Goal: Transaction & Acquisition: Purchase product/service

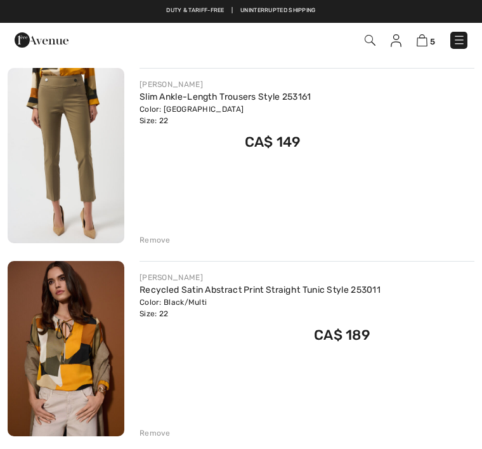
scroll to position [128, 0]
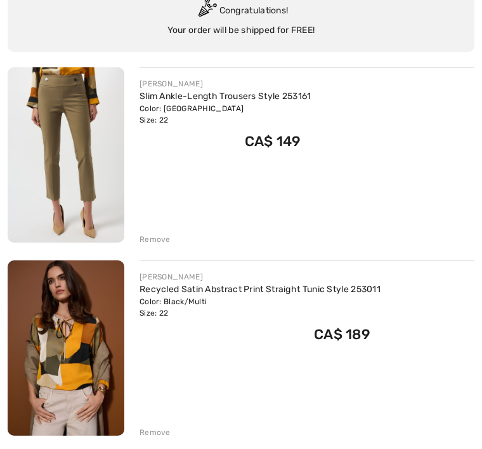
click at [160, 237] on div "Remove" at bounding box center [155, 239] width 31 height 11
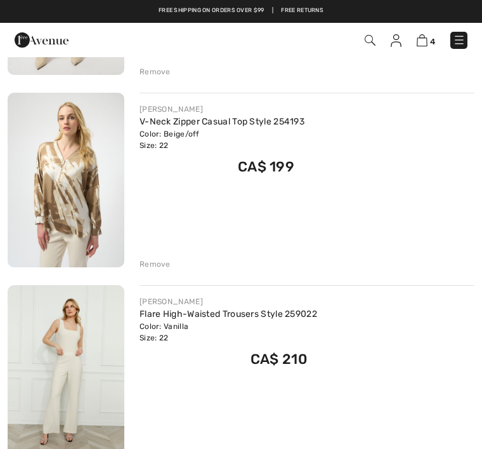
scroll to position [487, 0]
click at [103, 221] on img at bounding box center [66, 180] width 117 height 175
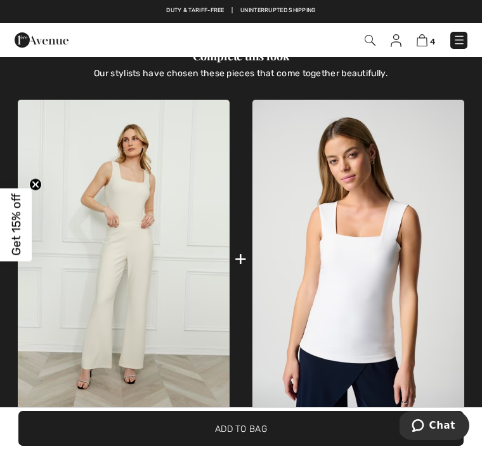
scroll to position [727, 0]
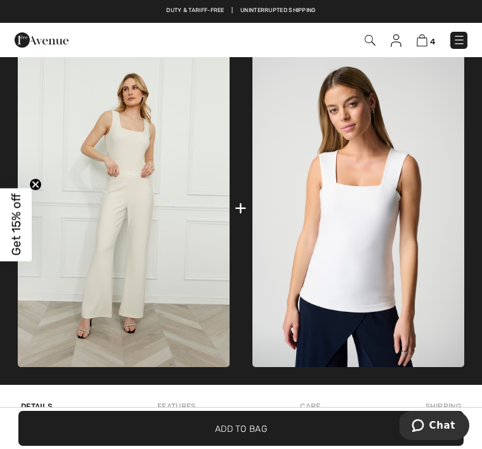
click at [161, 287] on img at bounding box center [124, 208] width 212 height 319
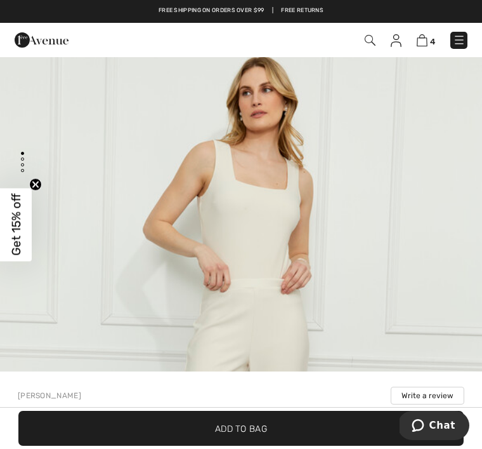
scroll to position [24, 0]
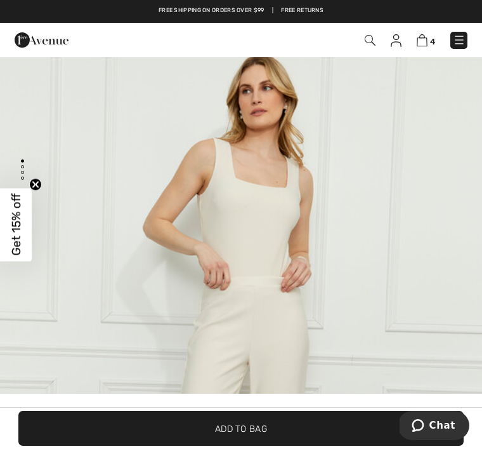
click at [424, 42] on img at bounding box center [422, 40] width 11 height 12
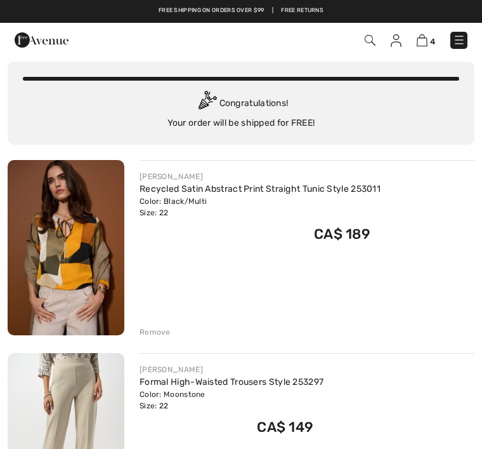
scroll to position [10, 0]
